Goal: Transaction & Acquisition: Obtain resource

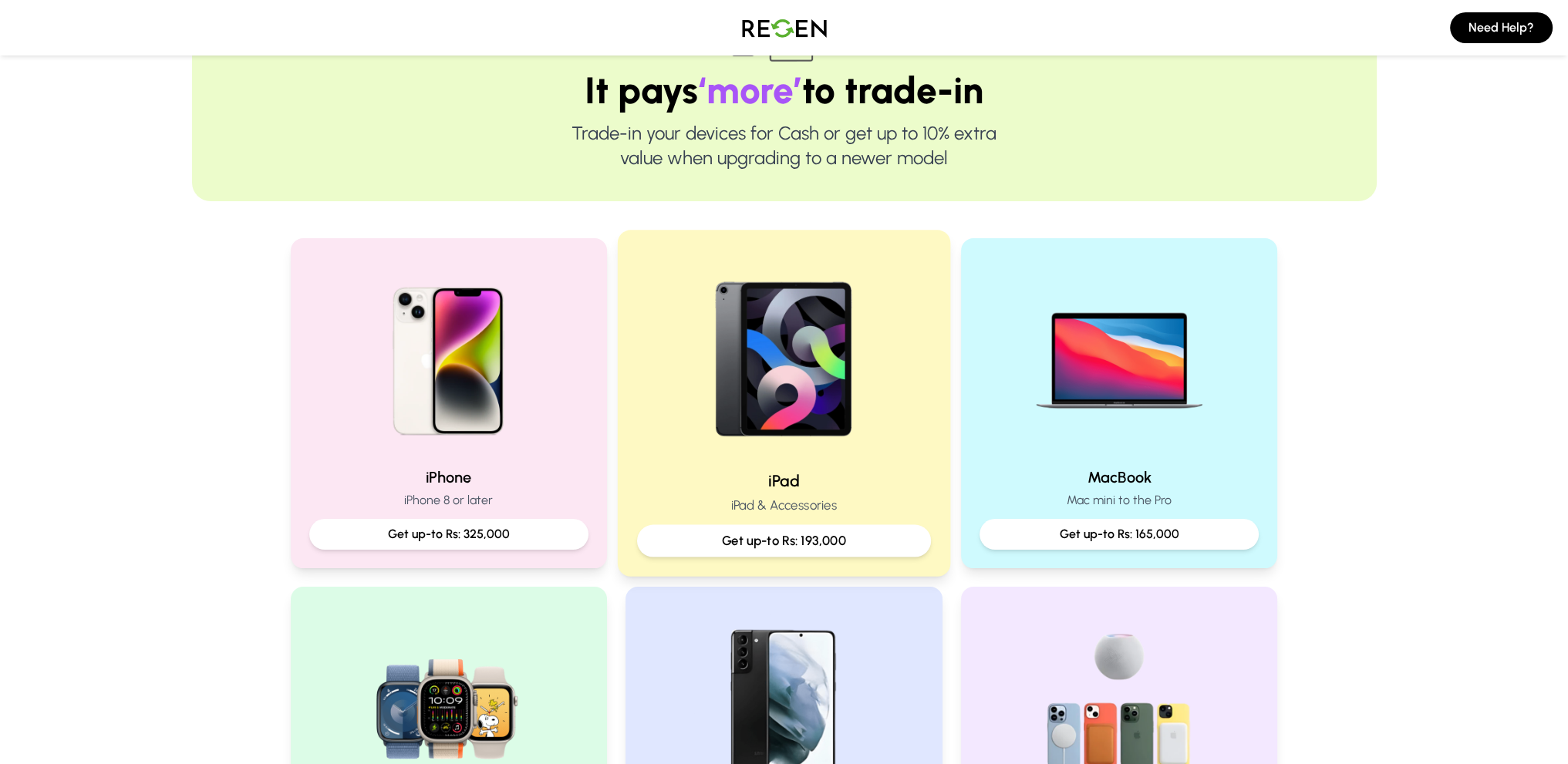
scroll to position [154, 0]
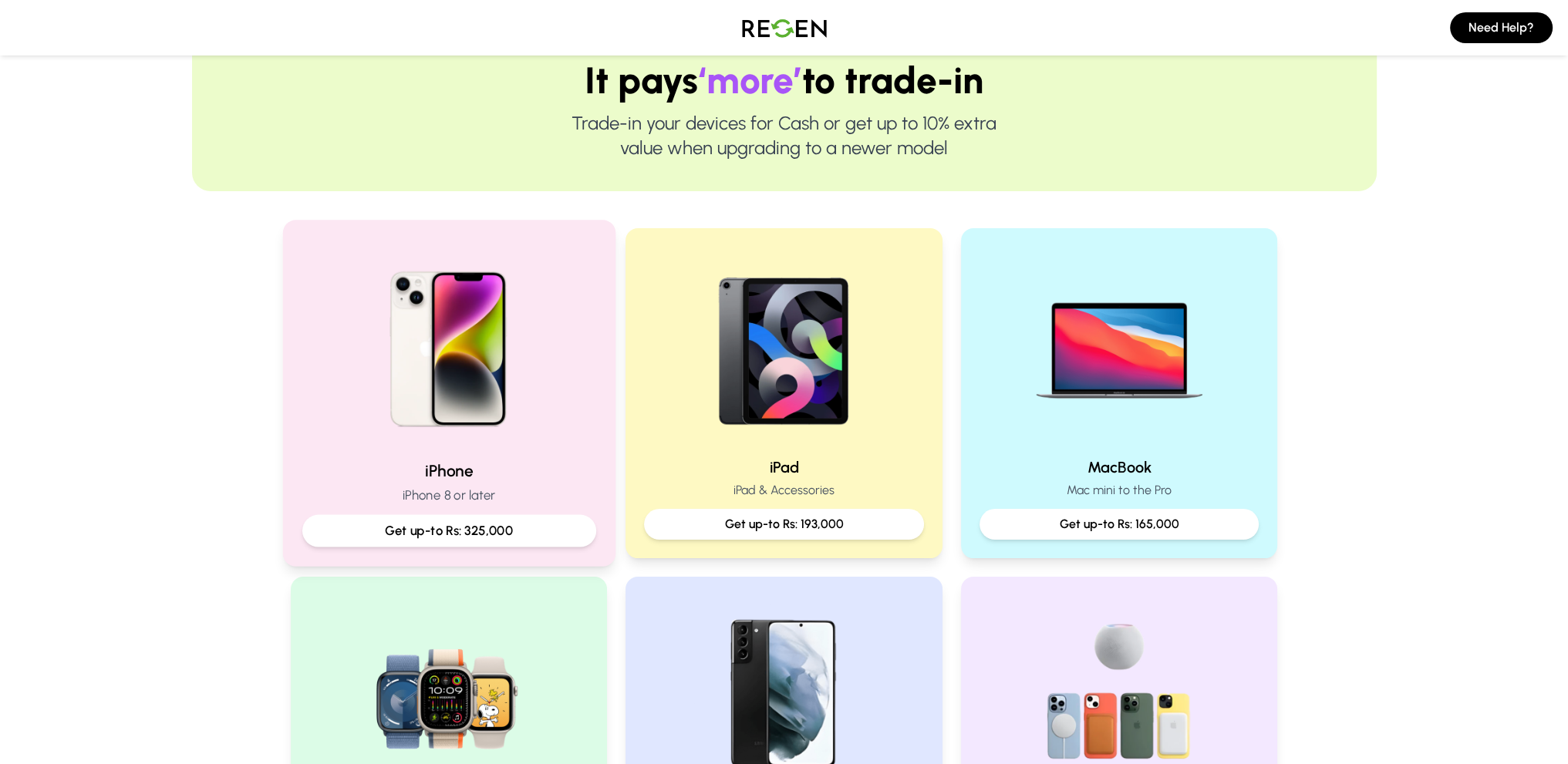
click at [444, 446] on img at bounding box center [449, 343] width 208 height 208
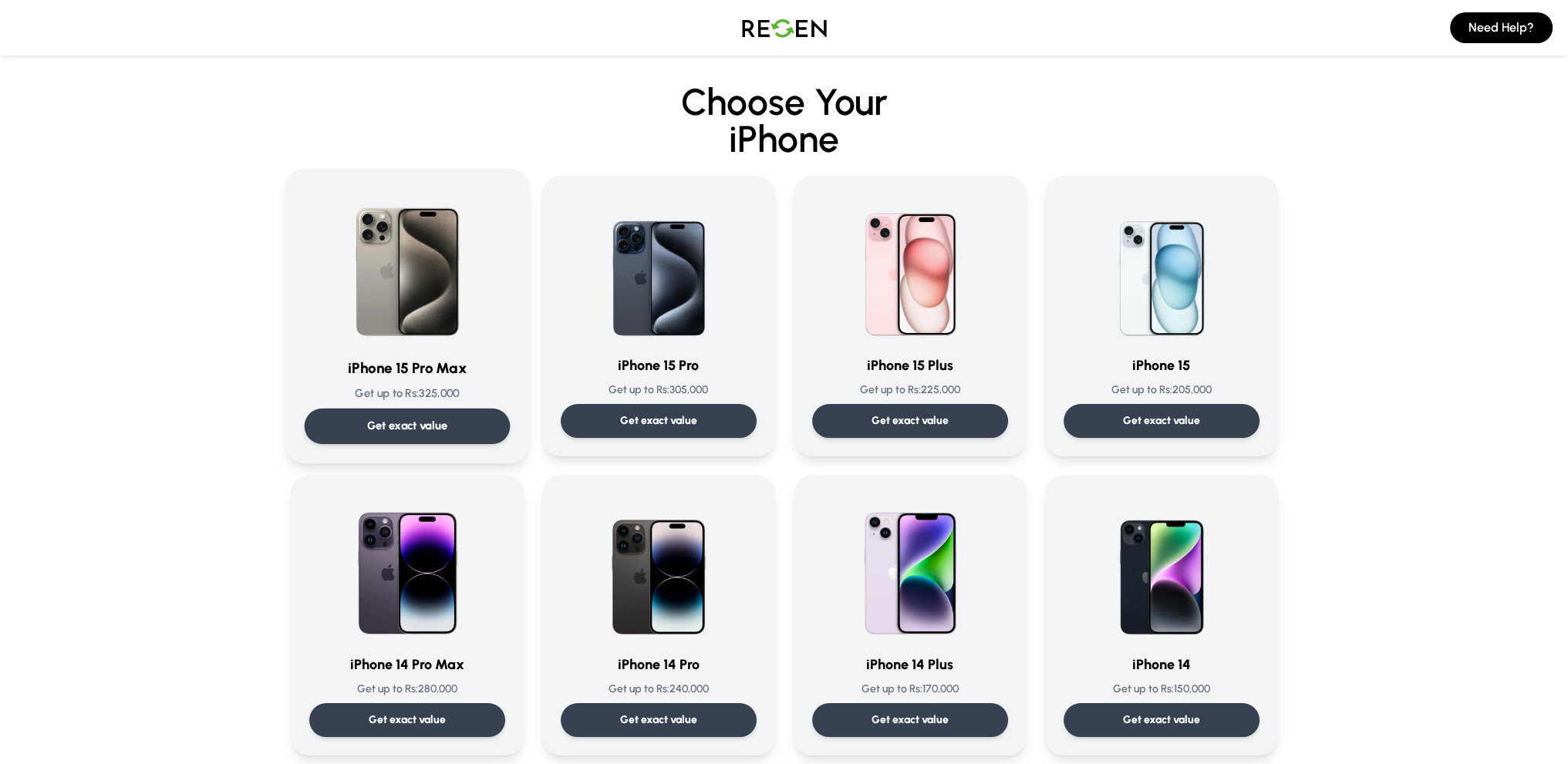
click at [441, 418] on p "Get exact value" at bounding box center [407, 426] width 81 height 16
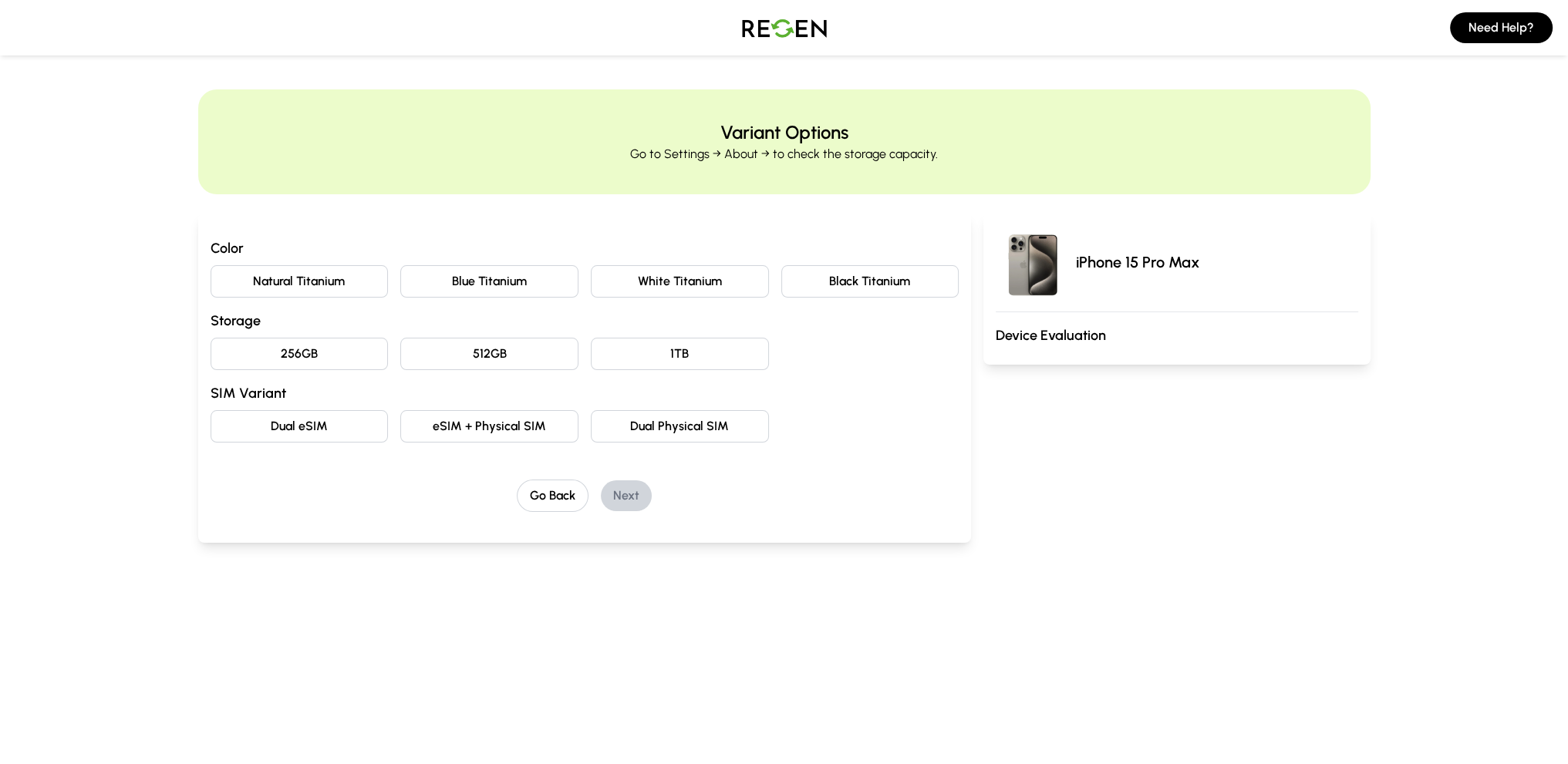
drag, startPoint x: 502, startPoint y: 287, endPoint x: 318, endPoint y: 280, distance: 184.1
click at [311, 300] on div "Color Natural Titanium Blue Titanium White Titanium Black Titanium Storage 256G…" at bounding box center [585, 340] width 749 height 205
click at [318, 279] on button "Natural Titanium" at bounding box center [300, 281] width 178 height 33
click at [347, 357] on button "256GB" at bounding box center [300, 354] width 178 height 33
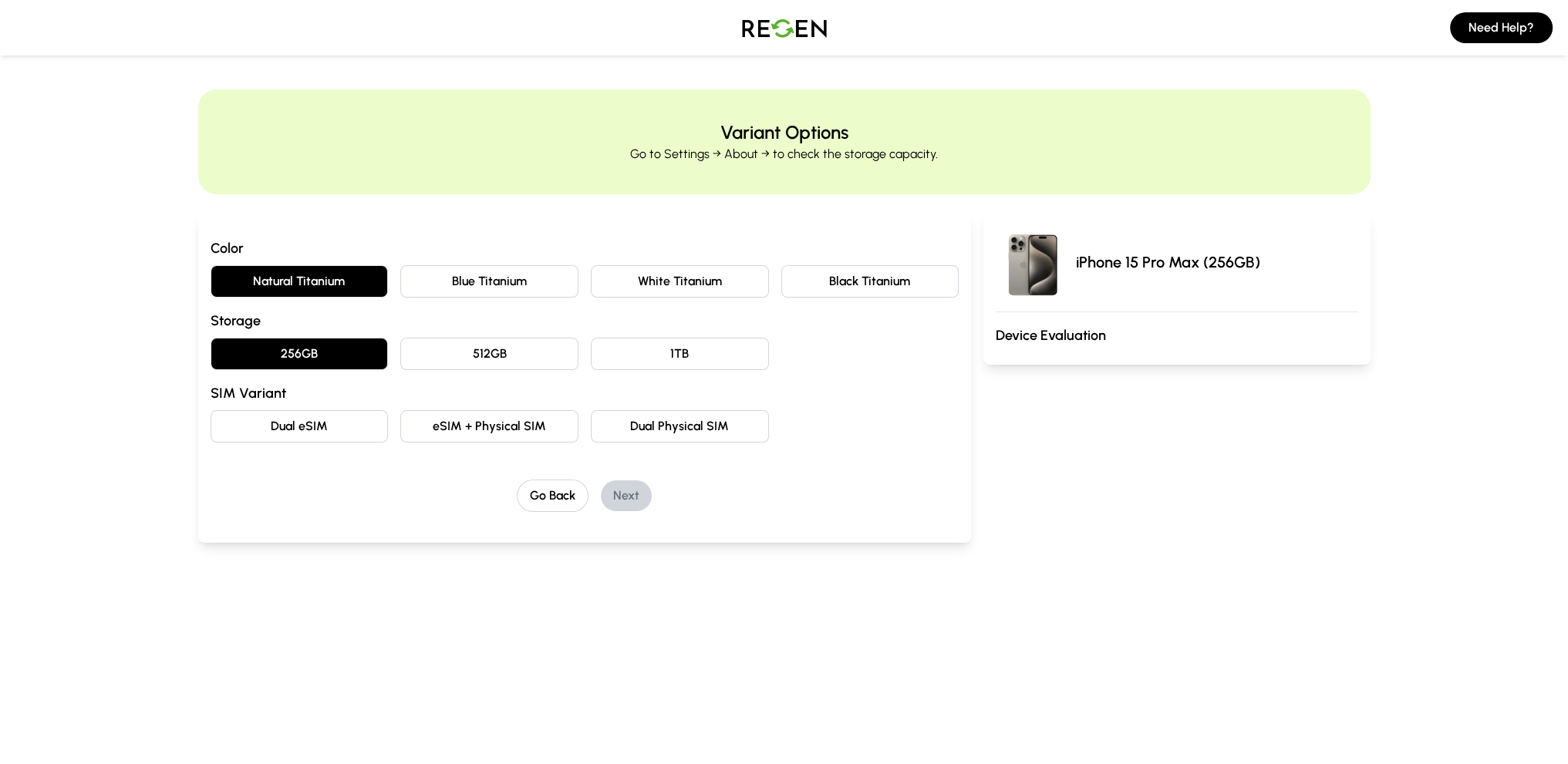
click at [302, 432] on button "Dual eSIM" at bounding box center [300, 426] width 178 height 33
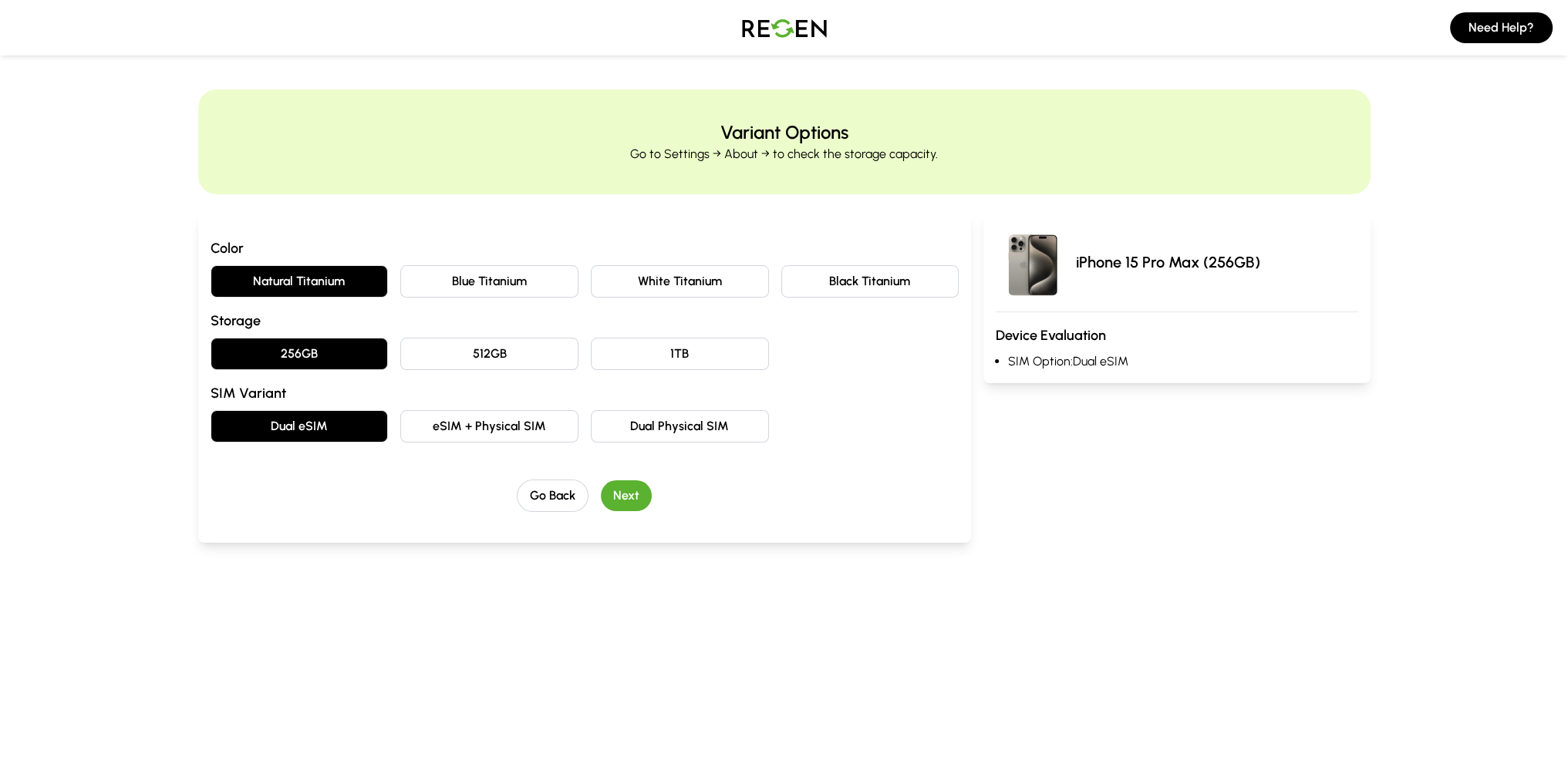
click at [617, 499] on button "Next" at bounding box center [626, 495] width 51 height 31
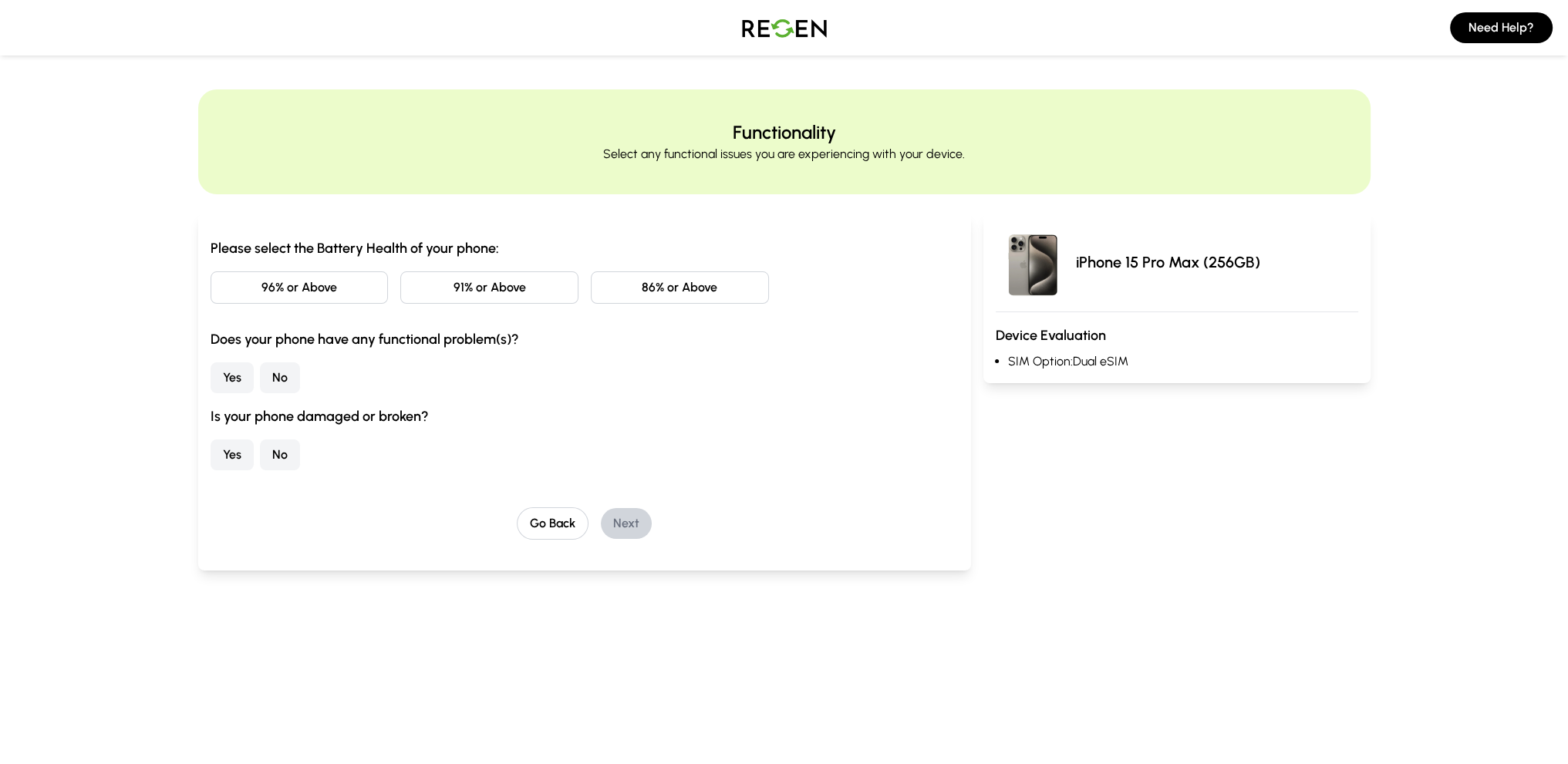
click at [303, 279] on button "96% or Above" at bounding box center [300, 288] width 178 height 33
drag, startPoint x: 229, startPoint y: 376, endPoint x: 321, endPoint y: 366, distance: 92.5
click at [321, 366] on div "Yes No" at bounding box center [585, 377] width 749 height 31
click at [281, 371] on button "No" at bounding box center [280, 377] width 40 height 31
click at [275, 450] on button "No" at bounding box center [280, 455] width 40 height 31
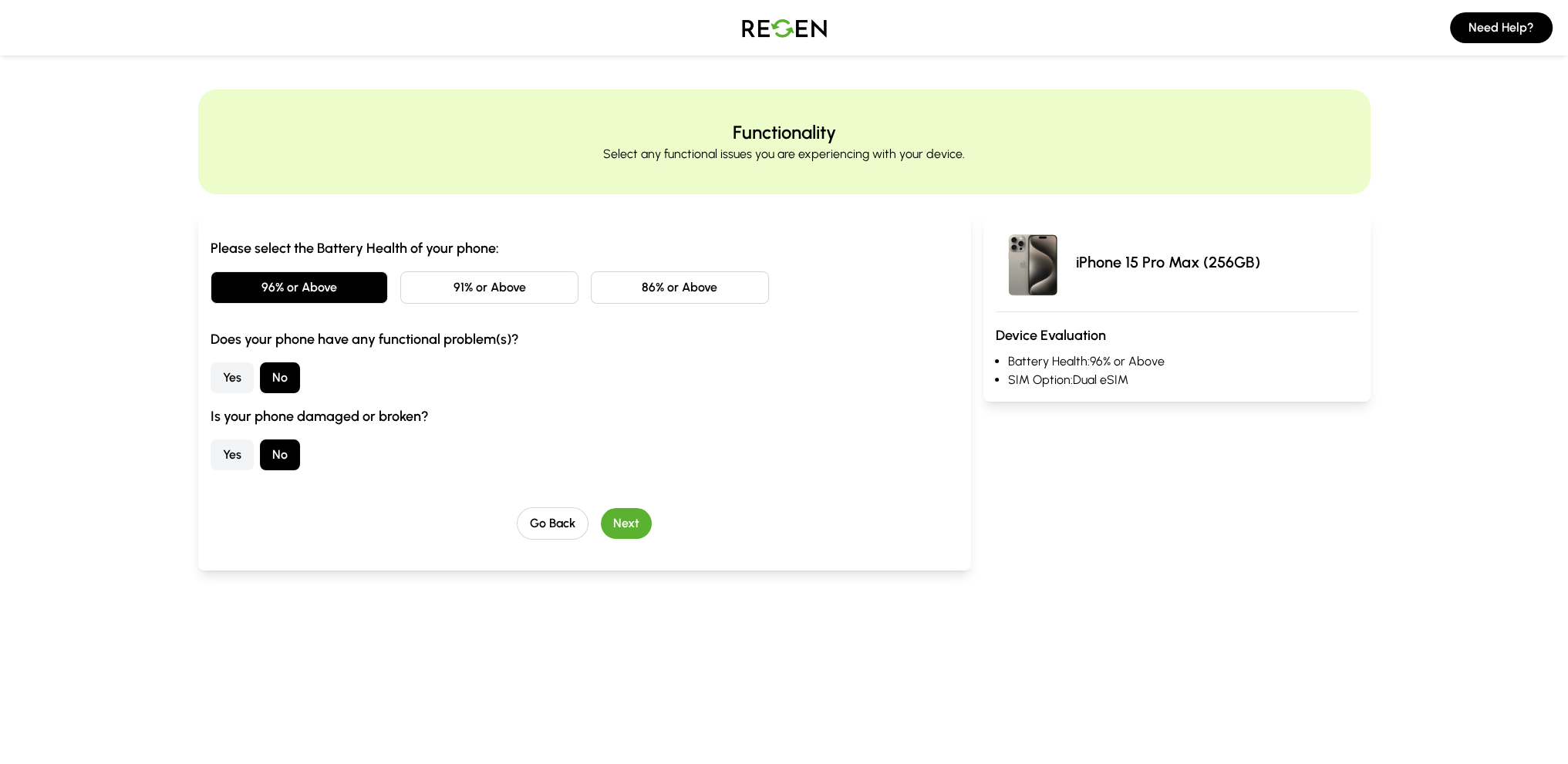
click at [638, 513] on button "Next" at bounding box center [626, 524] width 51 height 31
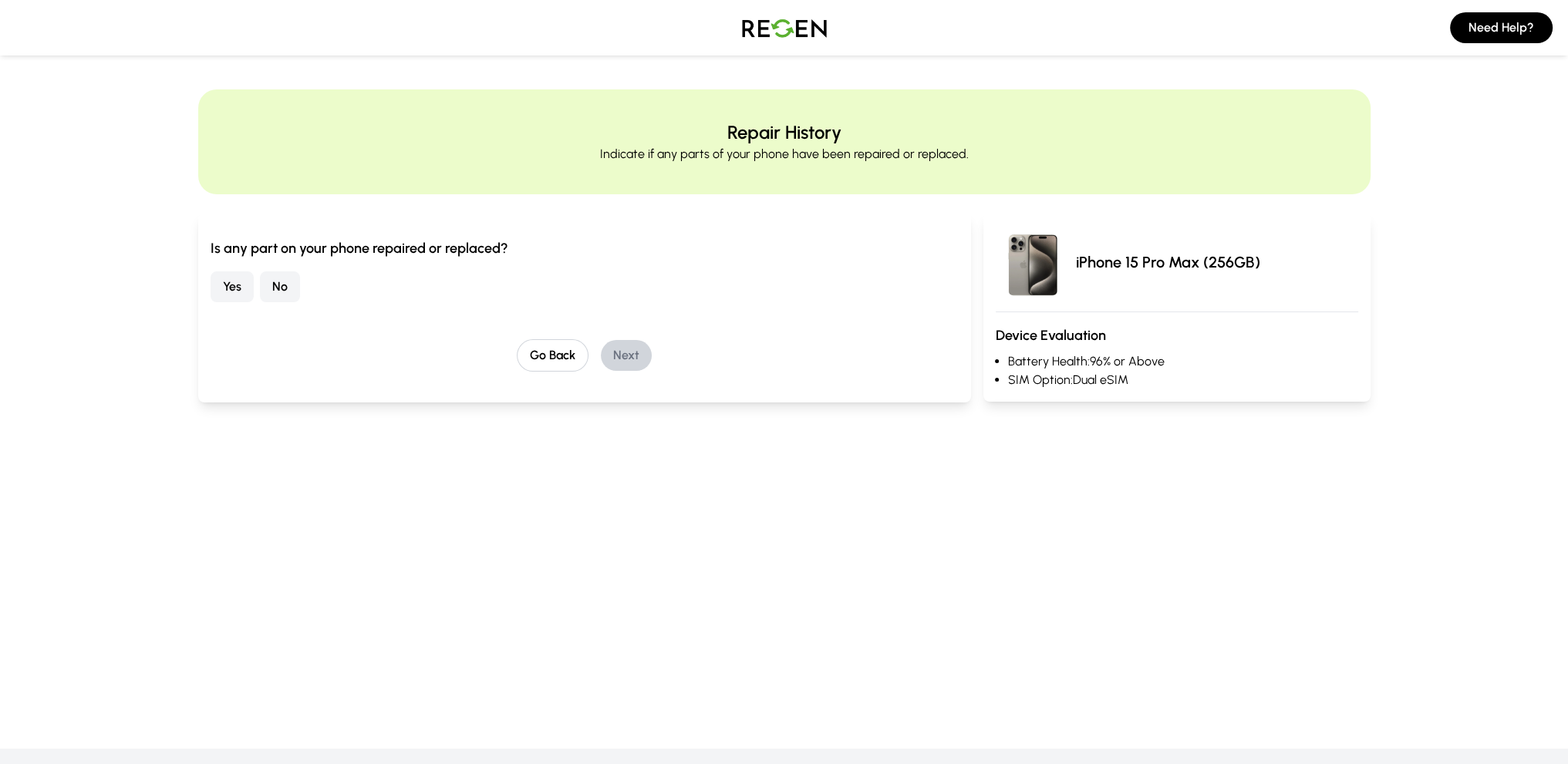
click at [281, 286] on button "No" at bounding box center [280, 287] width 40 height 31
click at [640, 357] on button "Next" at bounding box center [626, 356] width 51 height 31
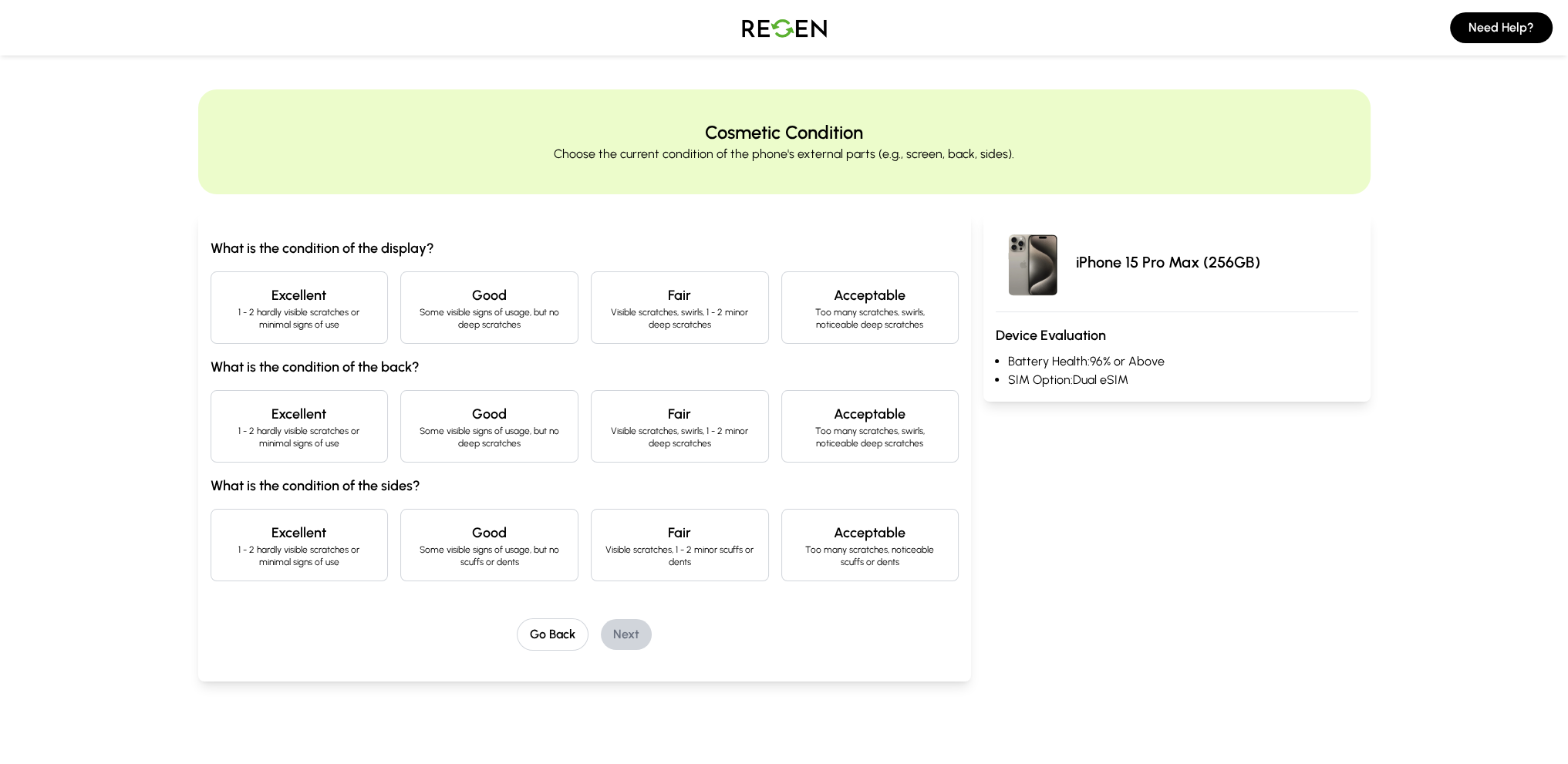
click at [846, 296] on h4 "Acceptable" at bounding box center [870, 296] width 152 height 22
click at [839, 466] on div "What is the condition of the display? Excellent 1 - 2 hardly visible scratches …" at bounding box center [585, 409] width 749 height 344
click at [854, 434] on p "Too many scratches, swirls, noticeable deep scratches" at bounding box center [870, 436] width 152 height 24
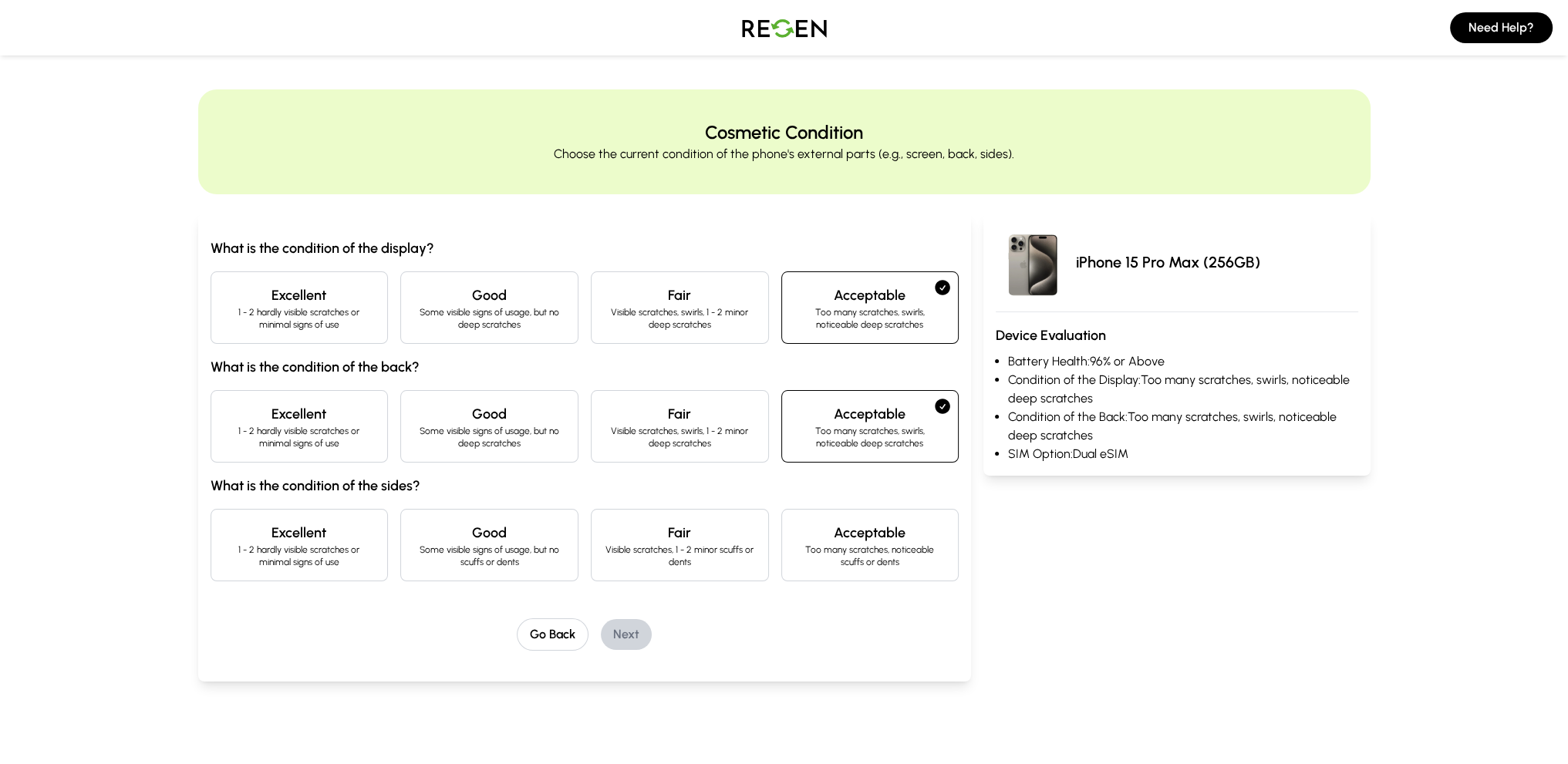
click at [843, 545] on p "Too many scratches, noticeable scuffs or dents" at bounding box center [870, 555] width 152 height 24
click at [642, 632] on button "Next" at bounding box center [626, 634] width 51 height 31
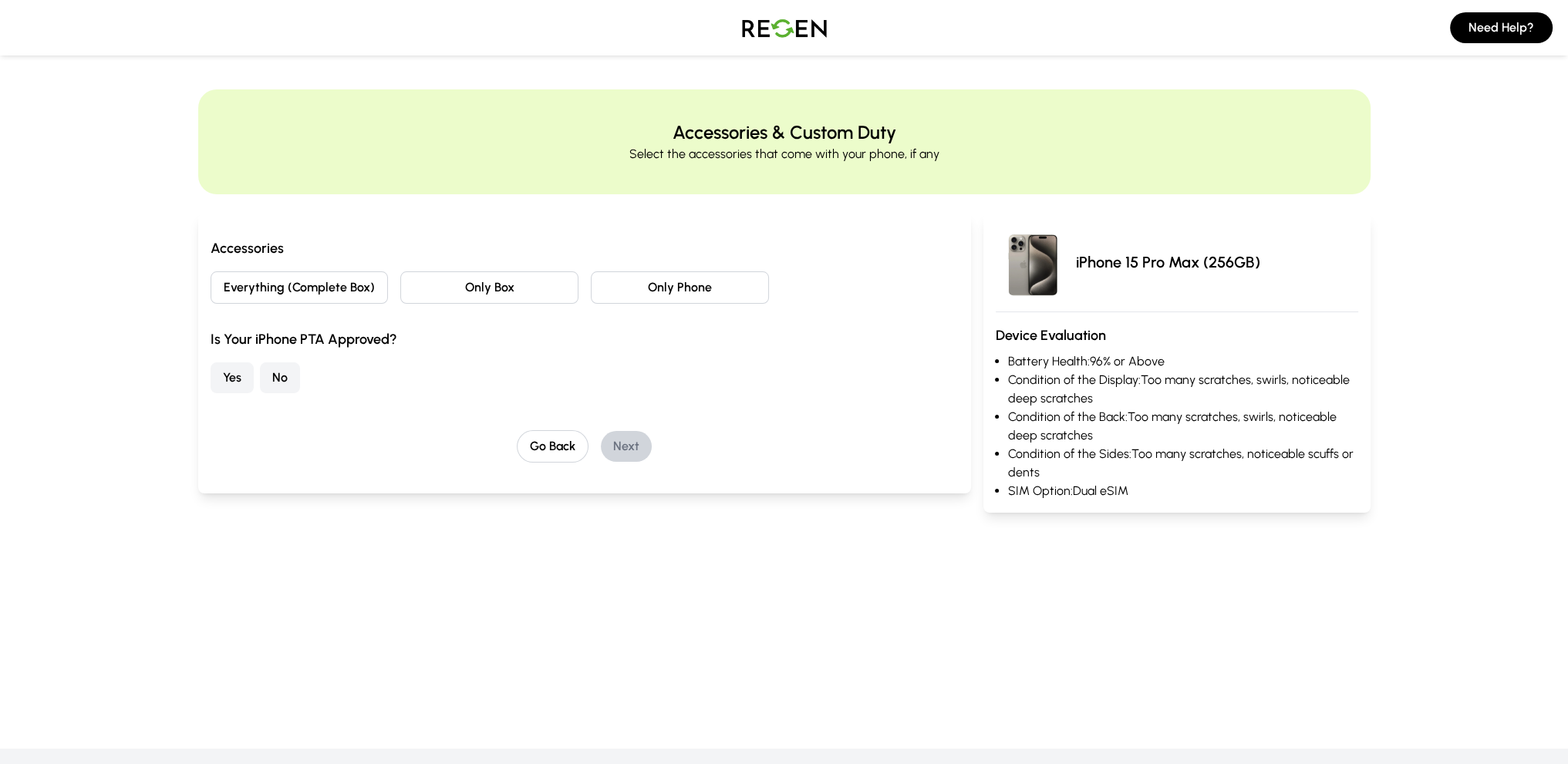
click at [238, 372] on button "Yes" at bounding box center [232, 377] width 44 height 31
click at [337, 282] on button "Everything (Complete Box)" at bounding box center [300, 288] width 178 height 33
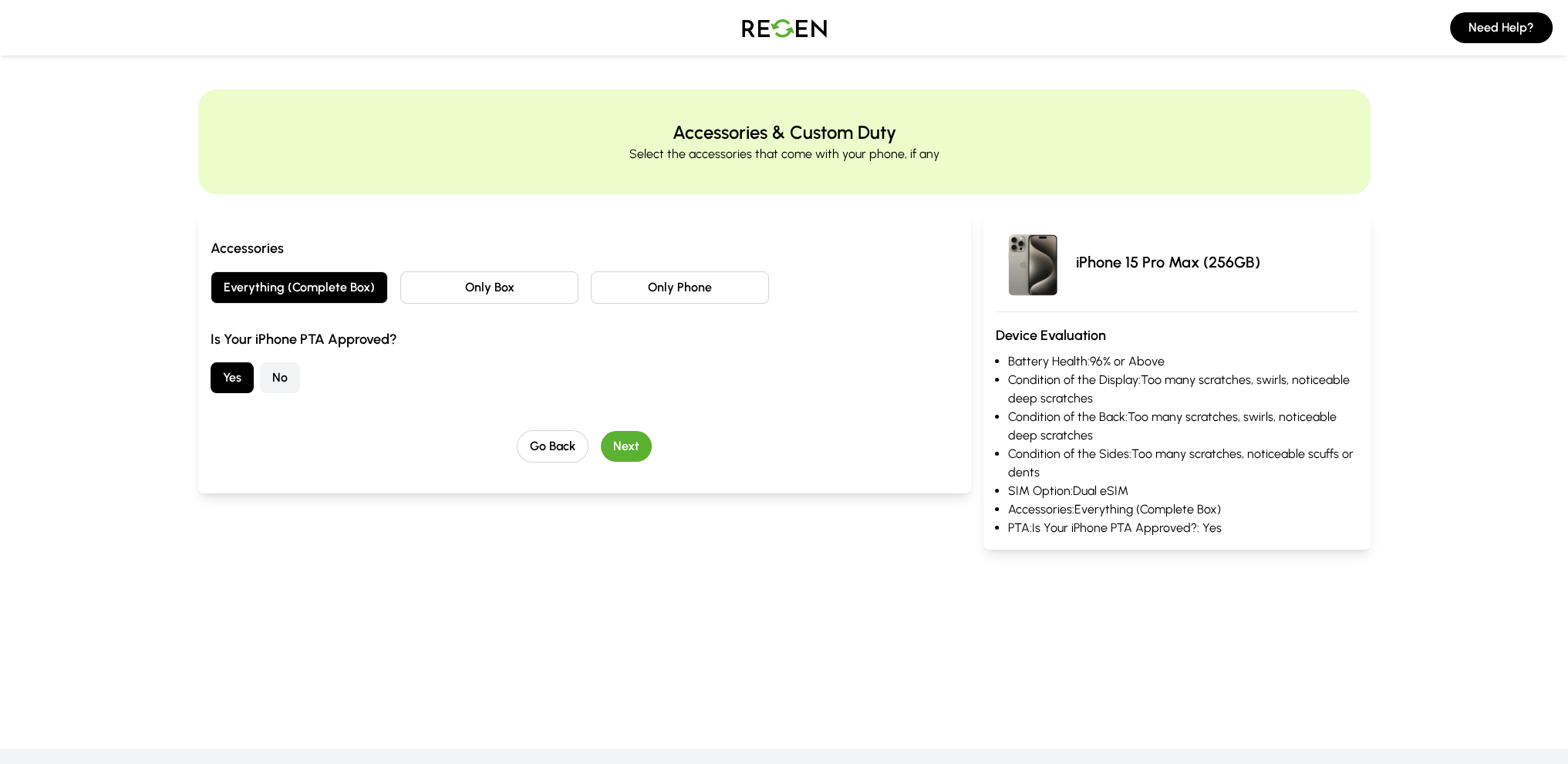
click at [626, 437] on button "Next" at bounding box center [626, 446] width 51 height 31
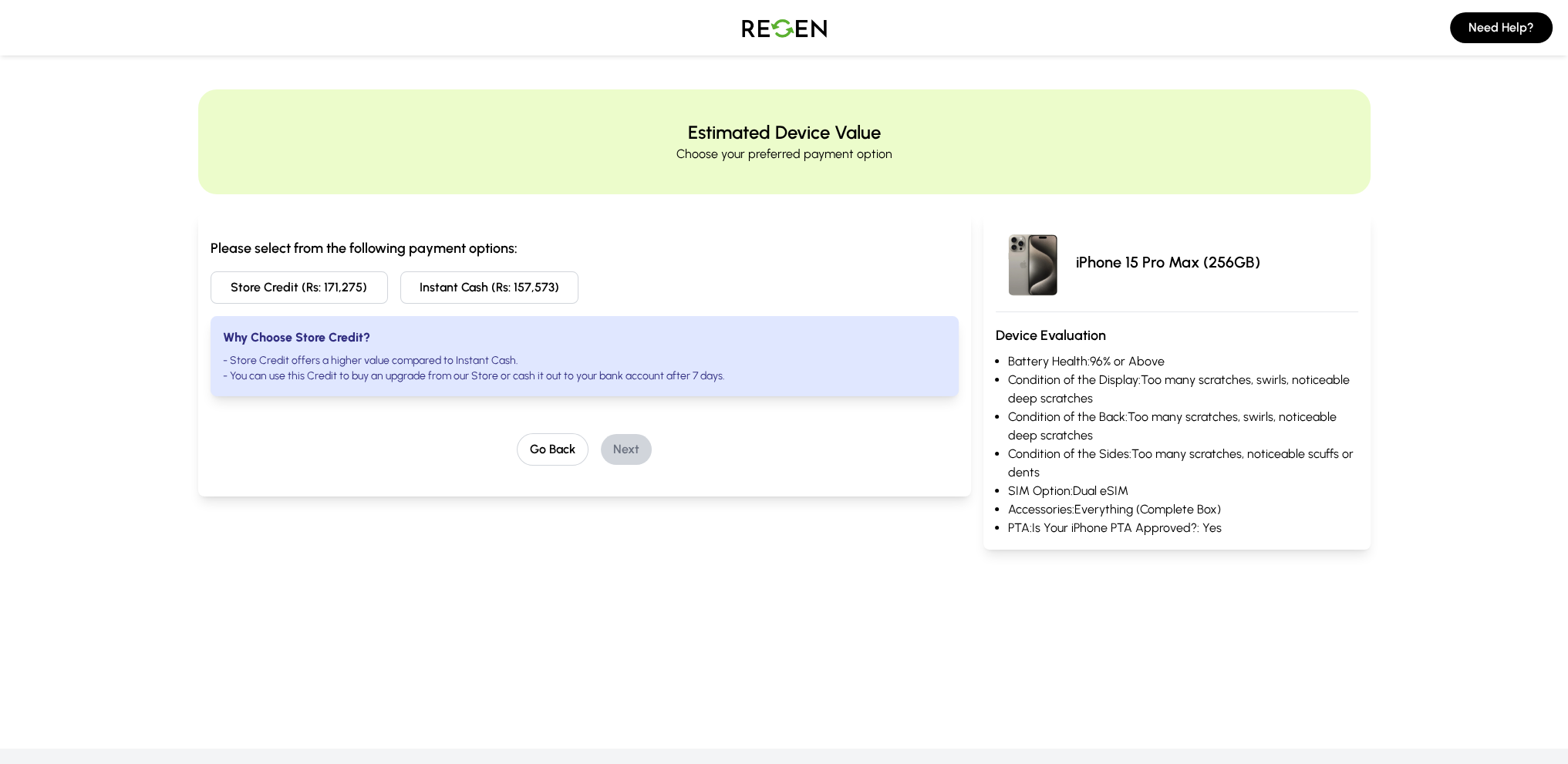
click at [317, 285] on button "Store Credit (Rs: 171,275)" at bounding box center [300, 288] width 178 height 33
click at [638, 441] on button "Next" at bounding box center [626, 449] width 51 height 31
